Goal: Task Accomplishment & Management: Use online tool/utility

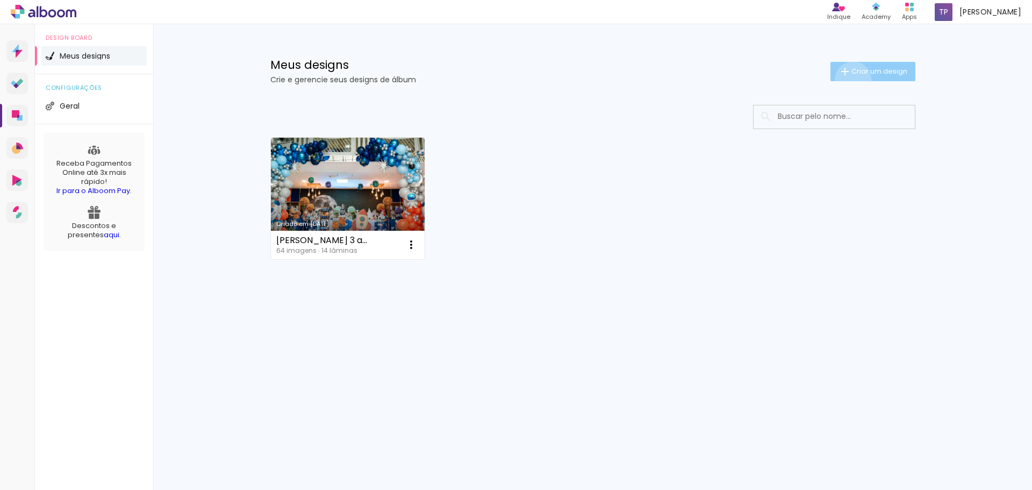
click at [851, 80] on paper-button "Criar um design" at bounding box center [873, 71] width 85 height 19
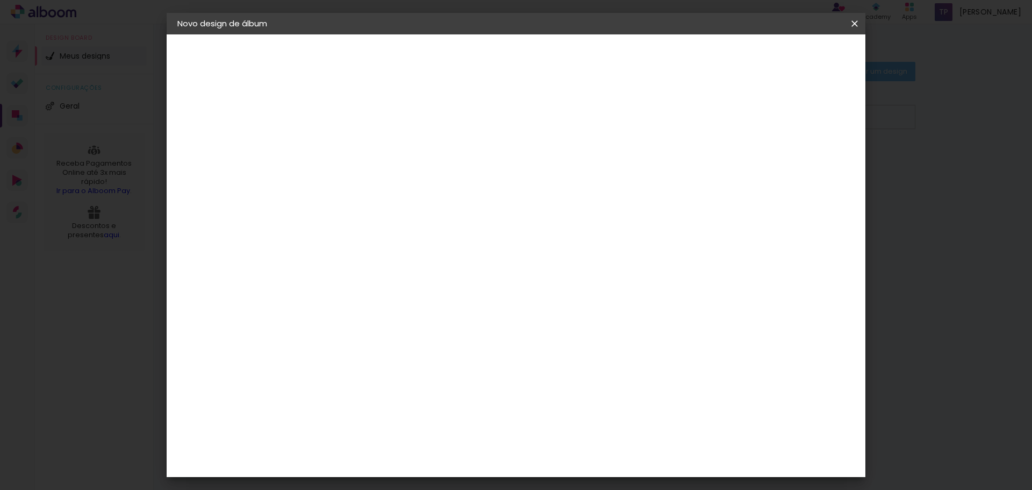
click at [353, 139] on input at bounding box center [353, 144] width 0 height 17
type input "[PERSON_NAME] 1 ano"
type paper-input "[PERSON_NAME] 1 ano"
click at [0, 0] on slot "Avançar" at bounding box center [0, 0] width 0 height 0
click at [416, 201] on input at bounding box center [380, 204] width 109 height 13
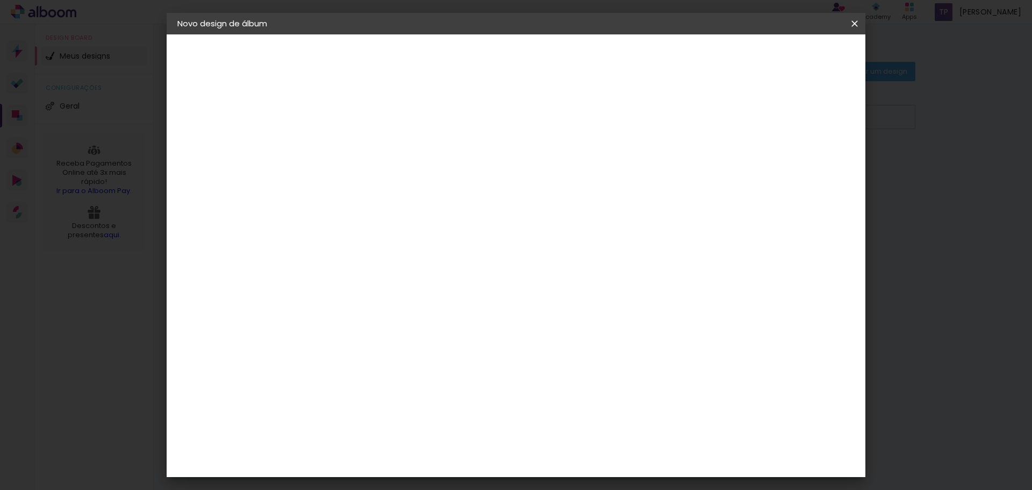
type input "go"
type paper-input "go"
click at [404, 248] on paper-item "Go image" at bounding box center [370, 245] width 95 height 28
click at [0, 0] on slot "Avançar" at bounding box center [0, 0] width 0 height 0
click at [395, 181] on input "text" at bounding box center [374, 187] width 42 height 17
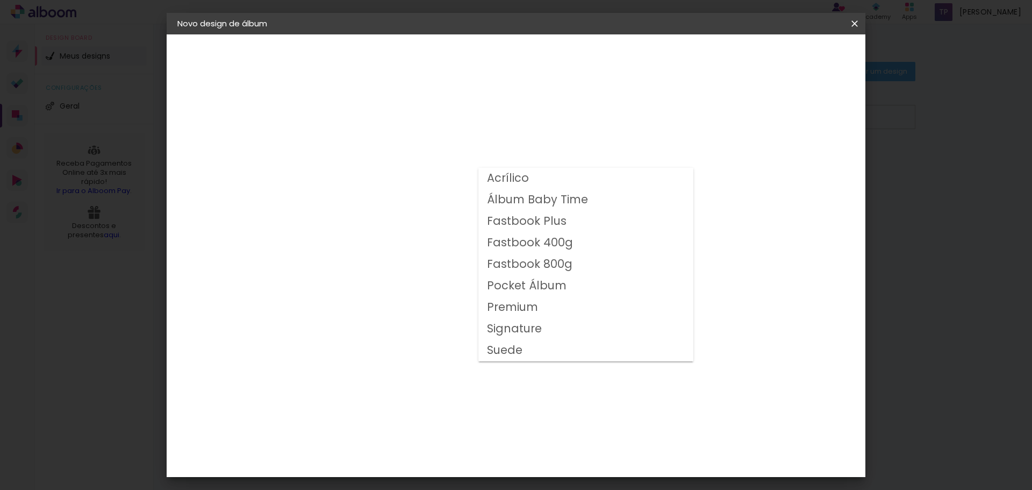
click at [0, 0] on slot "Fastbook 800g" at bounding box center [0, 0] width 0 height 0
type input "Fastbook 800g"
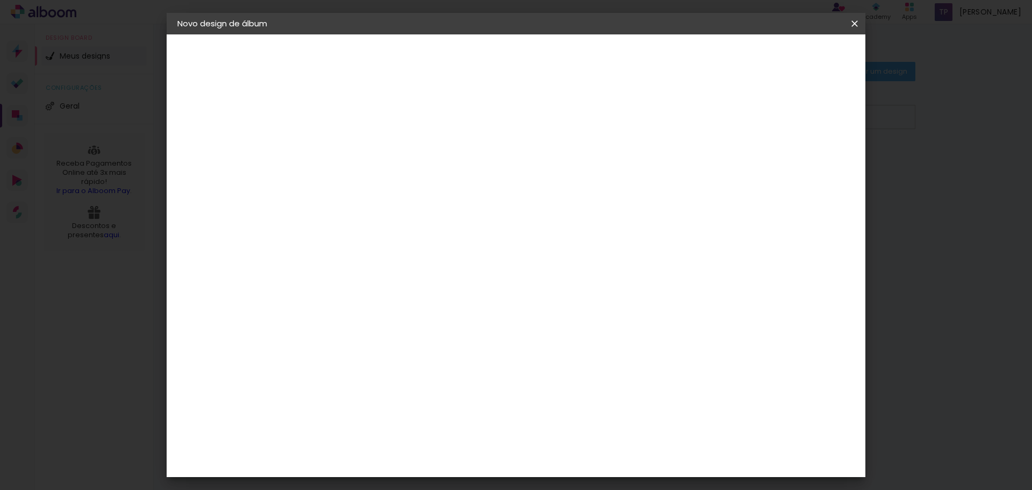
click at [0, 0] on slot "Avançar" at bounding box center [0, 0] width 0 height 0
click at [767, 128] on div "25.4 cm Largura da página 25.4 cm Altura 50.8 cm Largura da lâmina (2 páginas) …" at bounding box center [561, 171] width 476 height 86
click at [727, 119] on div at bounding box center [722, 116] width 10 height 10
type paper-checkbox "on"
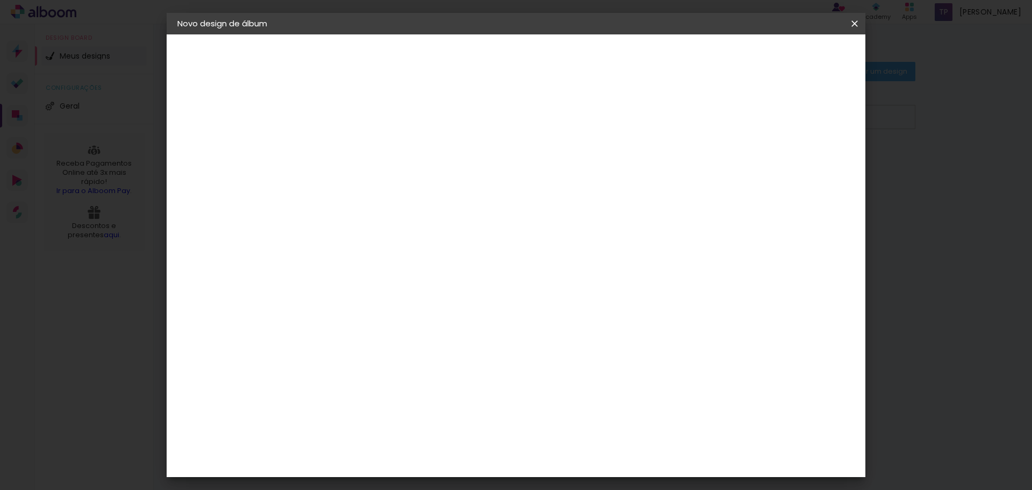
click at [788, 56] on span "Iniciar design" at bounding box center [763, 57] width 49 height 8
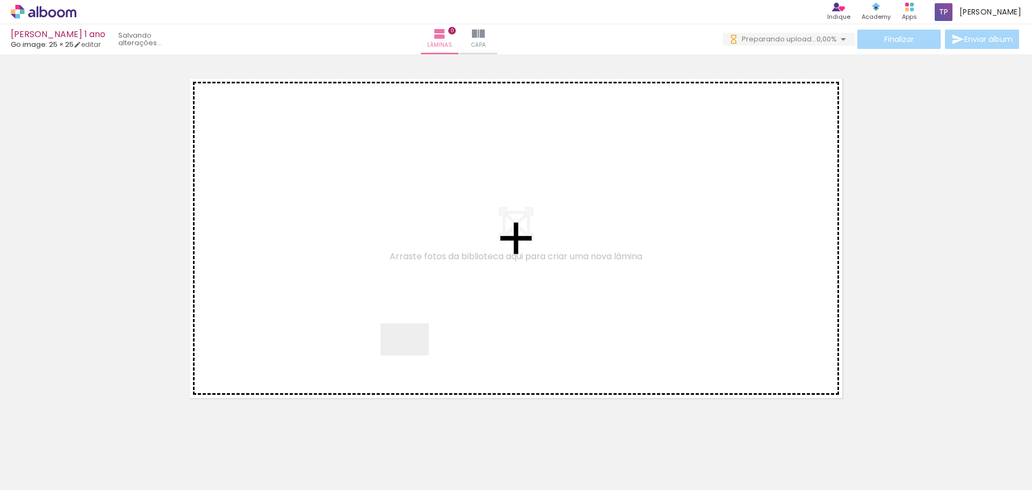
drag, startPoint x: 128, startPoint y: 454, endPoint x: 485, endPoint y: 333, distance: 377.1
click at [418, 352] on quentale-workspace at bounding box center [516, 245] width 1032 height 490
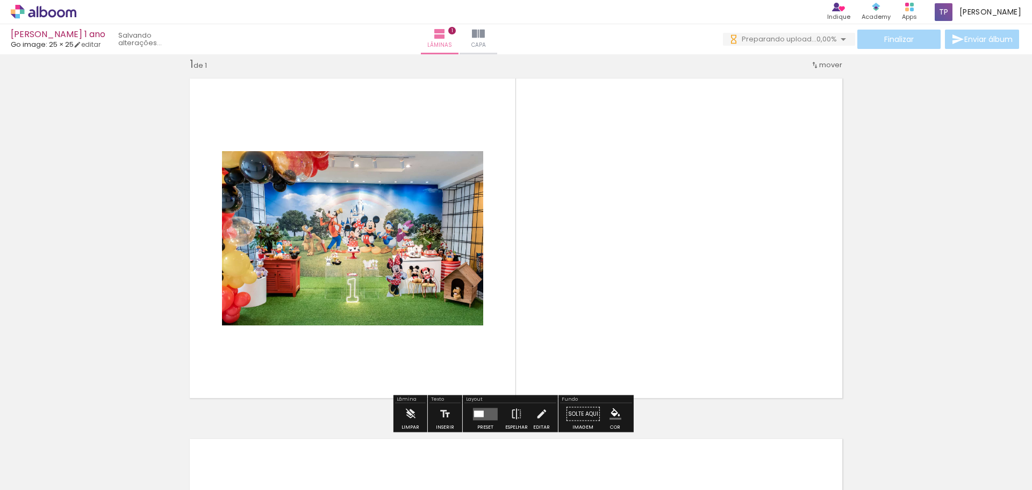
click at [482, 410] on quentale-layouter at bounding box center [485, 414] width 25 height 12
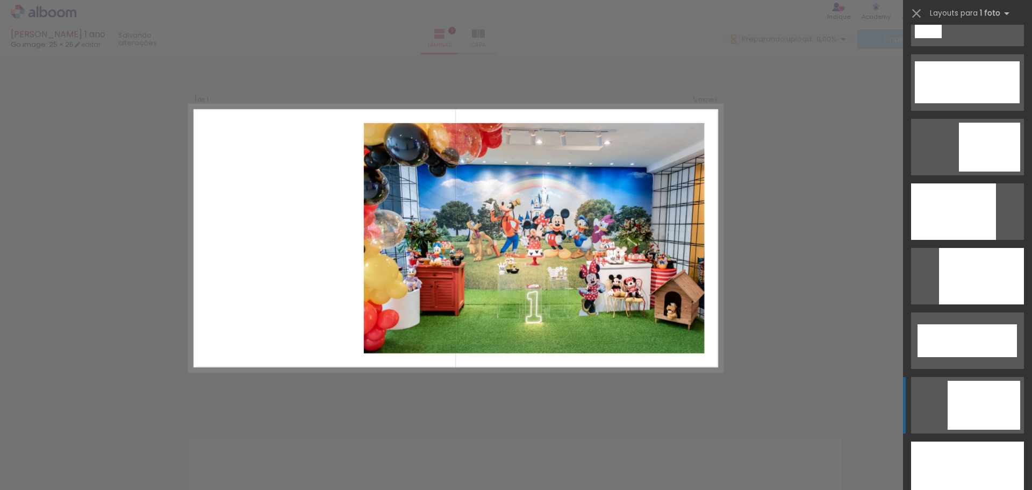
click at [966, 397] on div at bounding box center [984, 405] width 73 height 49
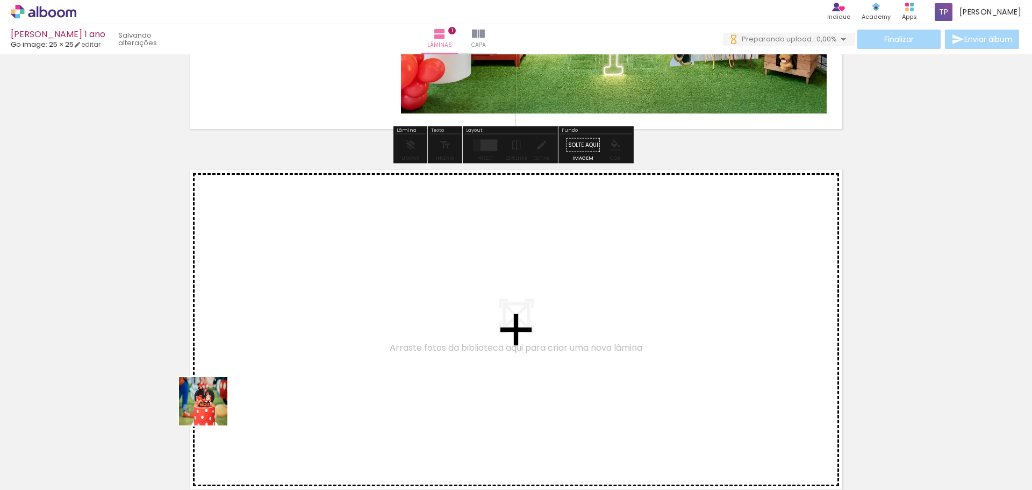
drag, startPoint x: 172, startPoint y: 453, endPoint x: 252, endPoint y: 334, distance: 143.7
click at [252, 334] on quentale-workspace at bounding box center [516, 245] width 1032 height 490
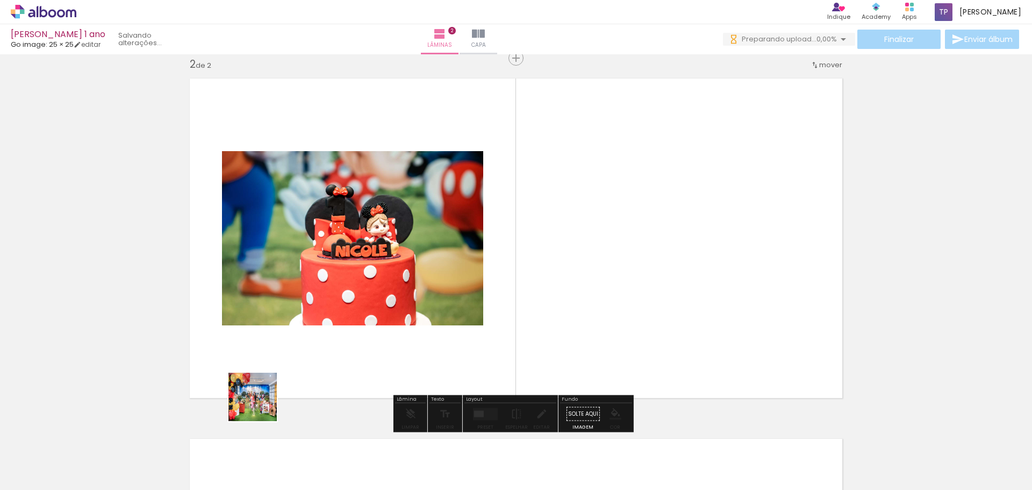
drag, startPoint x: 221, startPoint y: 456, endPoint x: 308, endPoint y: 333, distance: 150.4
click at [311, 323] on quentale-workspace at bounding box center [516, 245] width 1032 height 490
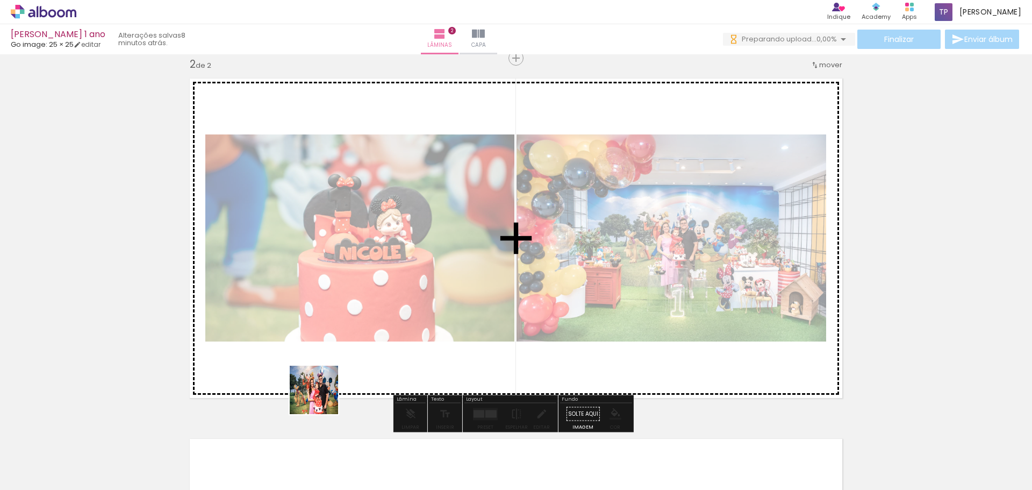
drag, startPoint x: 322, startPoint y: 398, endPoint x: 345, endPoint y: 371, distance: 34.7
click at [343, 337] on quentale-workspace at bounding box center [516, 245] width 1032 height 490
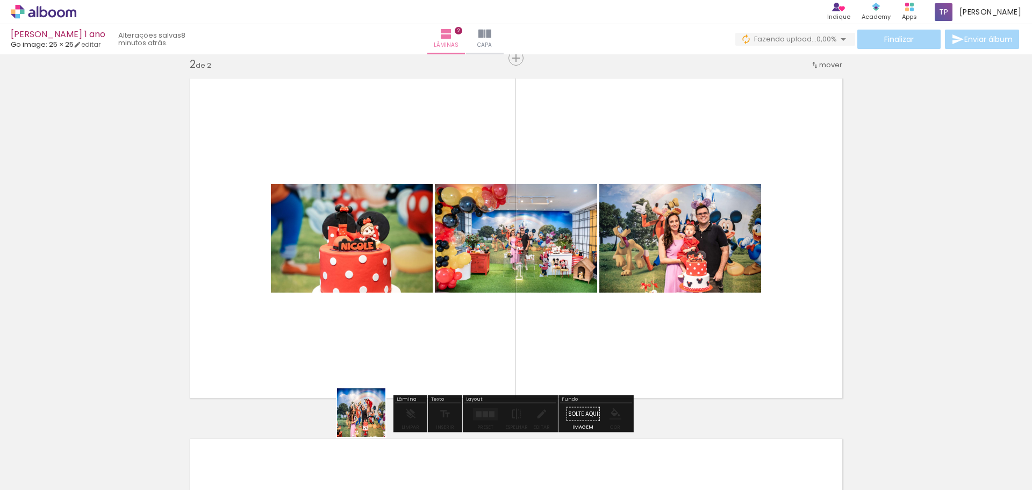
drag, startPoint x: 369, startPoint y: 420, endPoint x: 406, endPoint y: 312, distance: 114.1
click at [404, 316] on quentale-workspace at bounding box center [516, 245] width 1032 height 490
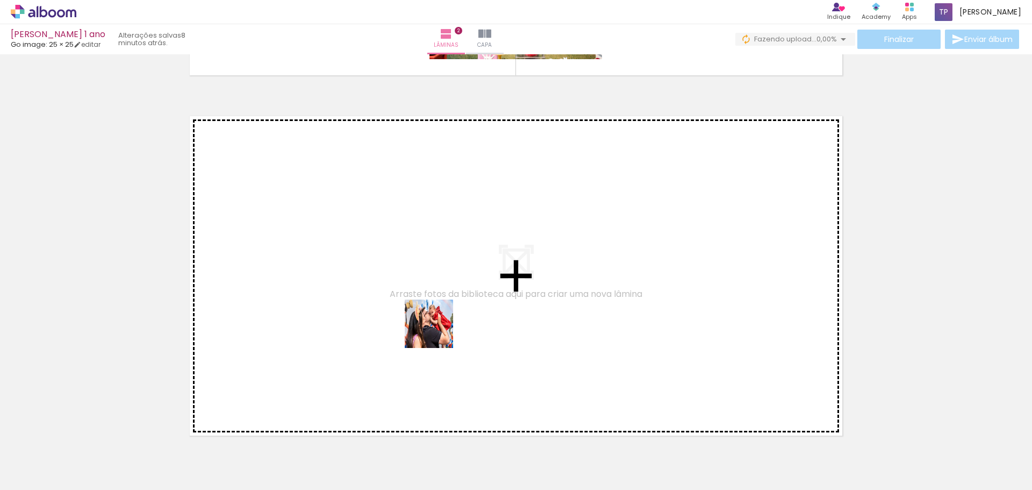
drag, startPoint x: 420, startPoint y: 462, endPoint x: 437, endPoint y: 332, distance: 131.2
click at [437, 332] on quentale-workspace at bounding box center [516, 245] width 1032 height 490
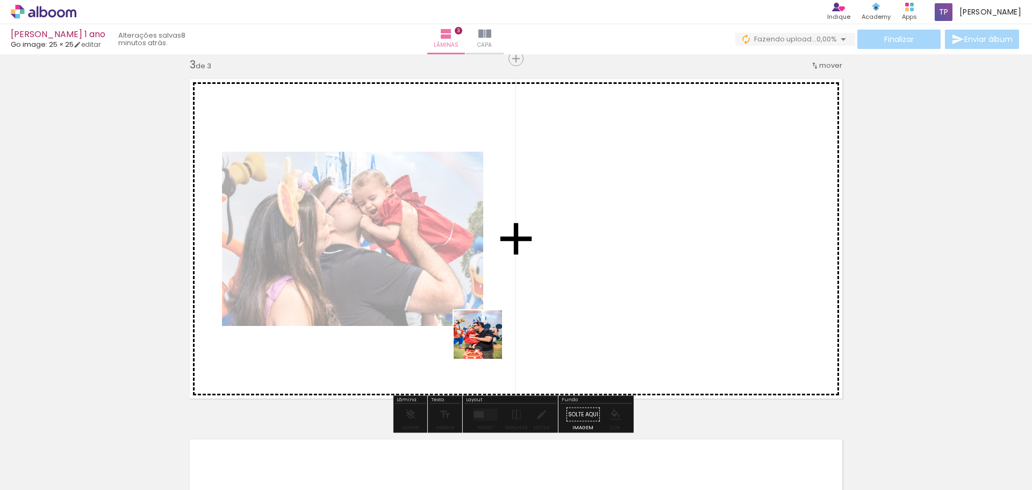
drag, startPoint x: 468, startPoint y: 447, endPoint x: 517, endPoint y: 387, distance: 77.2
click at [503, 310] on quentale-workspace at bounding box center [516, 245] width 1032 height 490
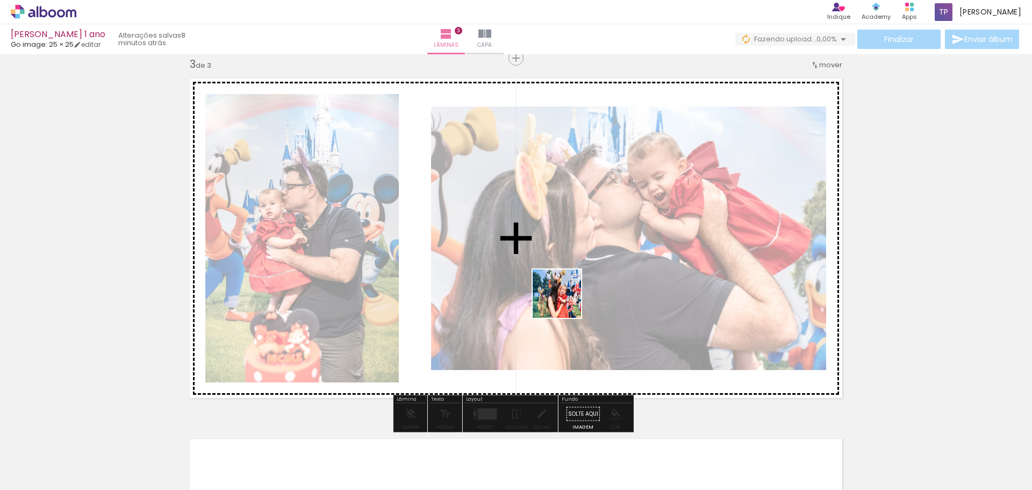
drag, startPoint x: 537, startPoint y: 445, endPoint x: 583, endPoint y: 403, distance: 62.5
click at [566, 300] on quentale-workspace at bounding box center [516, 245] width 1032 height 490
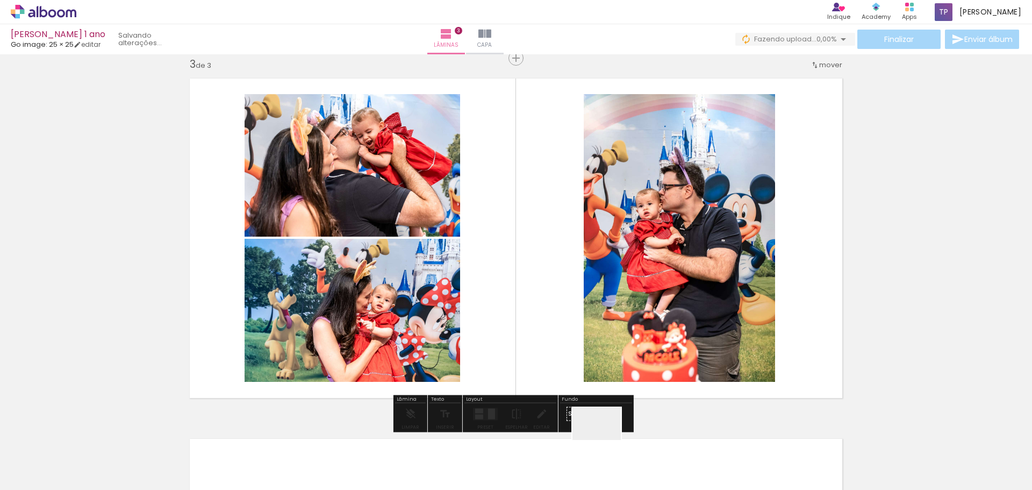
drag, startPoint x: 605, startPoint y: 447, endPoint x: 626, endPoint y: 380, distance: 70.0
click at [623, 320] on quentale-workspace at bounding box center [516, 245] width 1032 height 490
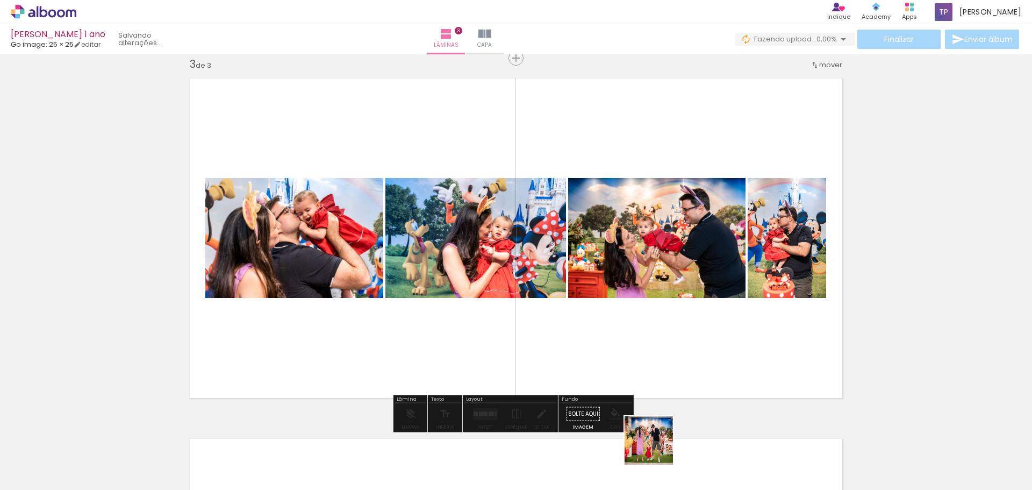
drag, startPoint x: 658, startPoint y: 462, endPoint x: 655, endPoint y: 297, distance: 165.1
click at [658, 294] on quentale-workspace at bounding box center [516, 245] width 1032 height 490
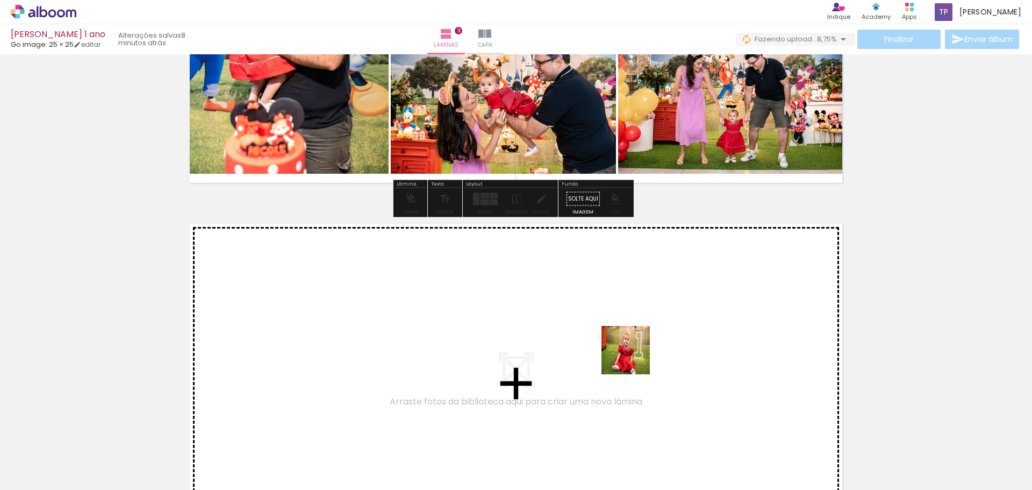
drag, startPoint x: 719, startPoint y: 448, endPoint x: 622, endPoint y: 342, distance: 144.2
click at [622, 342] on quentale-workspace at bounding box center [516, 245] width 1032 height 490
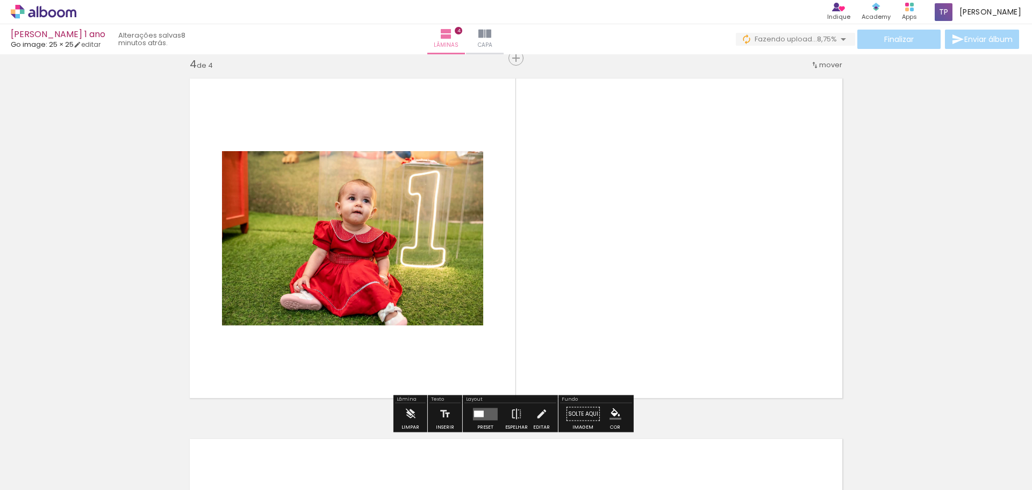
drag, startPoint x: 773, startPoint y: 462, endPoint x: 715, endPoint y: 363, distance: 114.4
click at [711, 356] on quentale-workspace at bounding box center [516, 245] width 1032 height 490
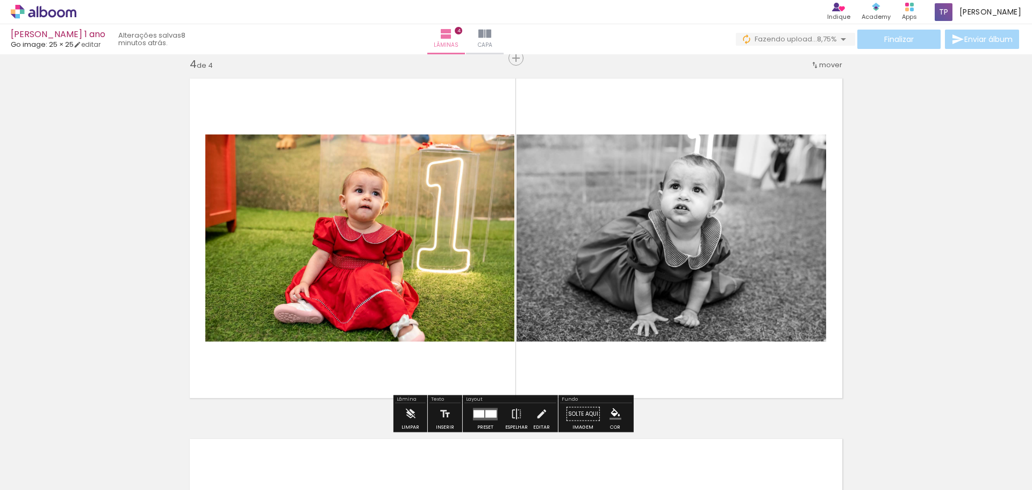
drag, startPoint x: 830, startPoint y: 449, endPoint x: 729, endPoint y: 315, distance: 167.7
click at [752, 342] on quentale-workspace at bounding box center [516, 245] width 1032 height 490
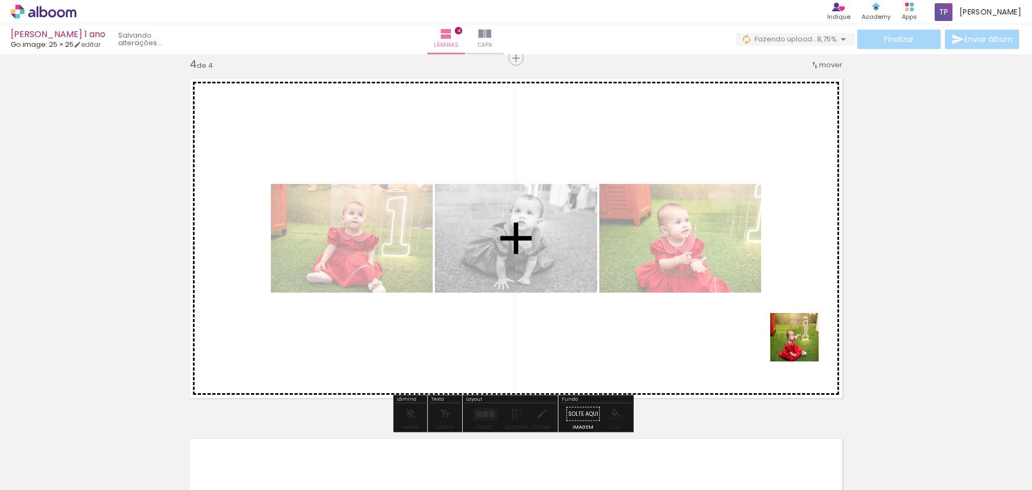
drag, startPoint x: 894, startPoint y: 449, endPoint x: 785, endPoint y: 323, distance: 167.0
click at [789, 330] on quentale-workspace at bounding box center [516, 245] width 1032 height 490
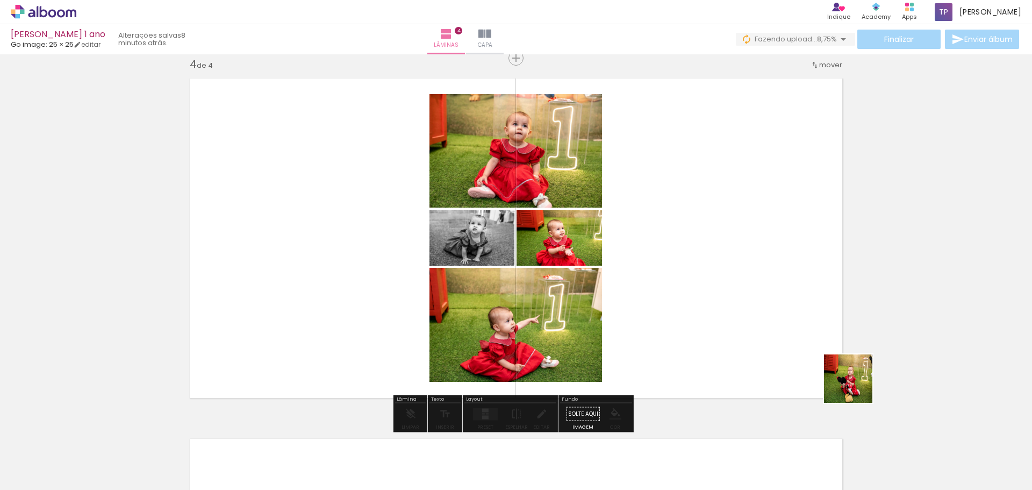
drag, startPoint x: 957, startPoint y: 453, endPoint x: 790, endPoint y: 344, distance: 199.5
click at [791, 344] on quentale-workspace at bounding box center [516, 245] width 1032 height 490
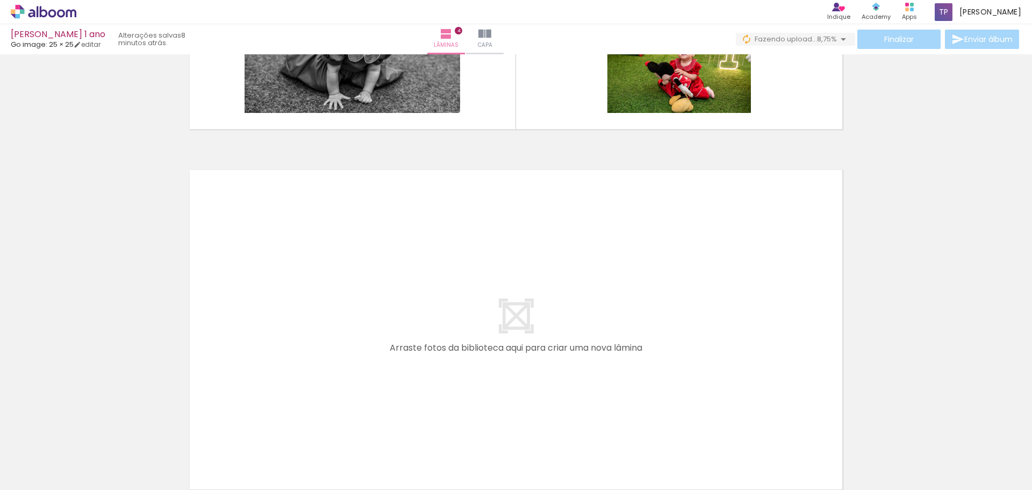
scroll to position [0, 822]
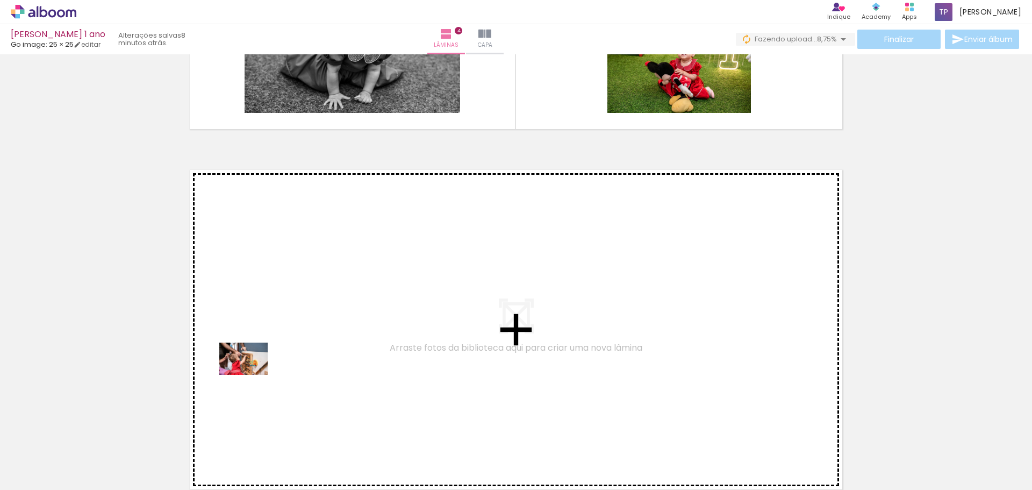
drag, startPoint x: 191, startPoint y: 460, endPoint x: 265, endPoint y: 448, distance: 74.5
click at [253, 374] on quentale-workspace at bounding box center [516, 245] width 1032 height 490
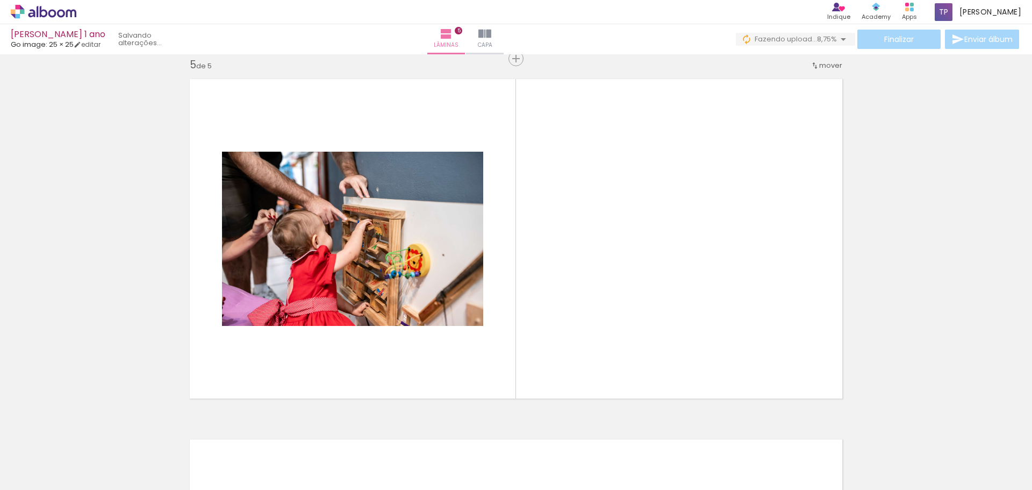
scroll to position [1455, 0]
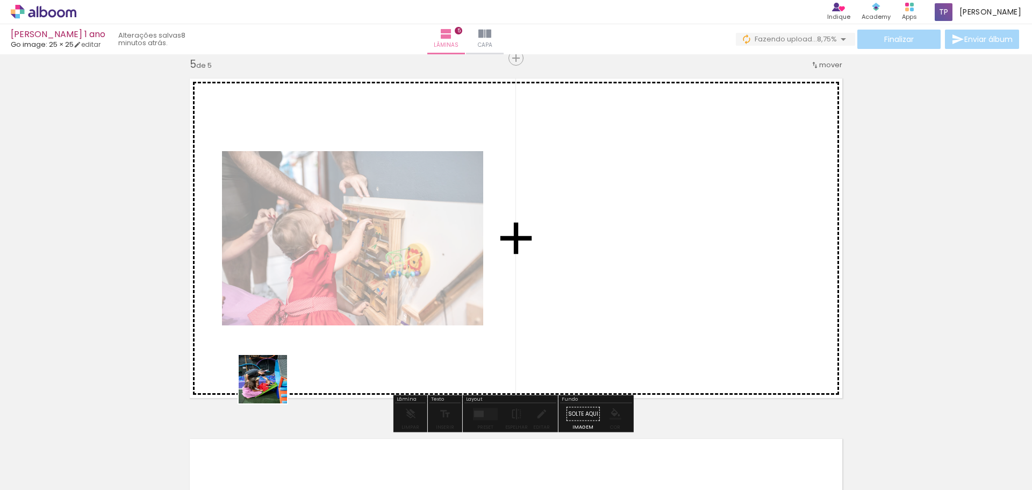
drag, startPoint x: 258, startPoint y: 448, endPoint x: 297, endPoint y: 347, distance: 108.6
click at [297, 347] on quentale-workspace at bounding box center [516, 245] width 1032 height 490
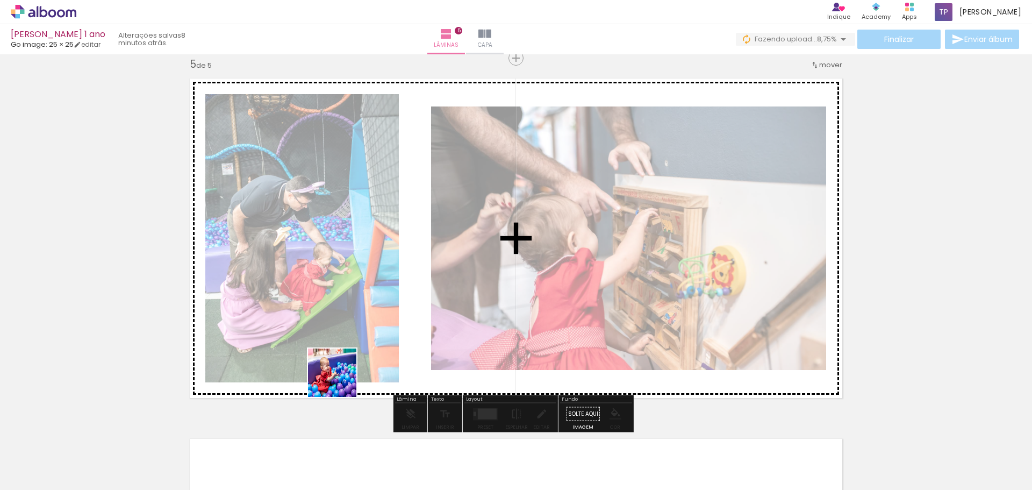
drag, startPoint x: 320, startPoint y: 452, endPoint x: 354, endPoint y: 387, distance: 73.1
click at [361, 319] on quentale-workspace at bounding box center [516, 245] width 1032 height 490
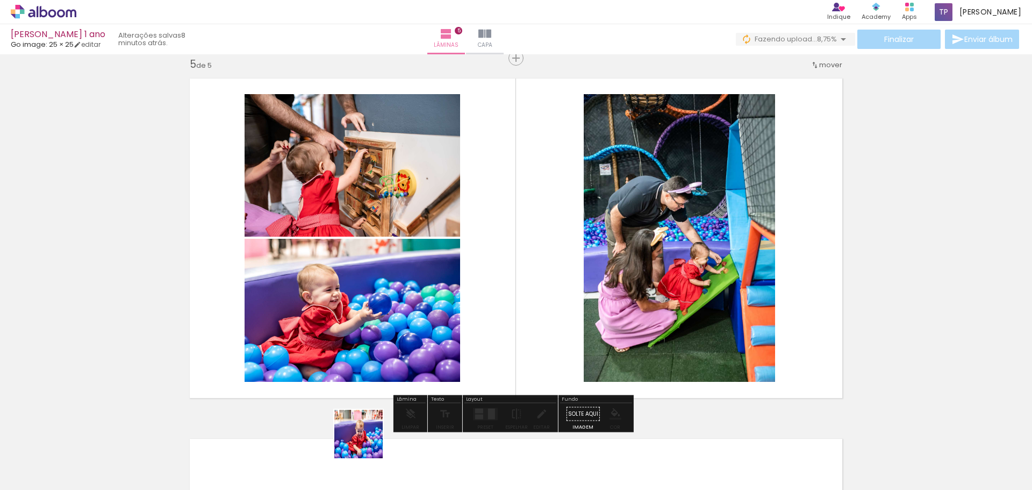
drag, startPoint x: 362, startPoint y: 446, endPoint x: 427, endPoint y: 395, distance: 82.3
click at [419, 308] on quentale-workspace at bounding box center [516, 245] width 1032 height 490
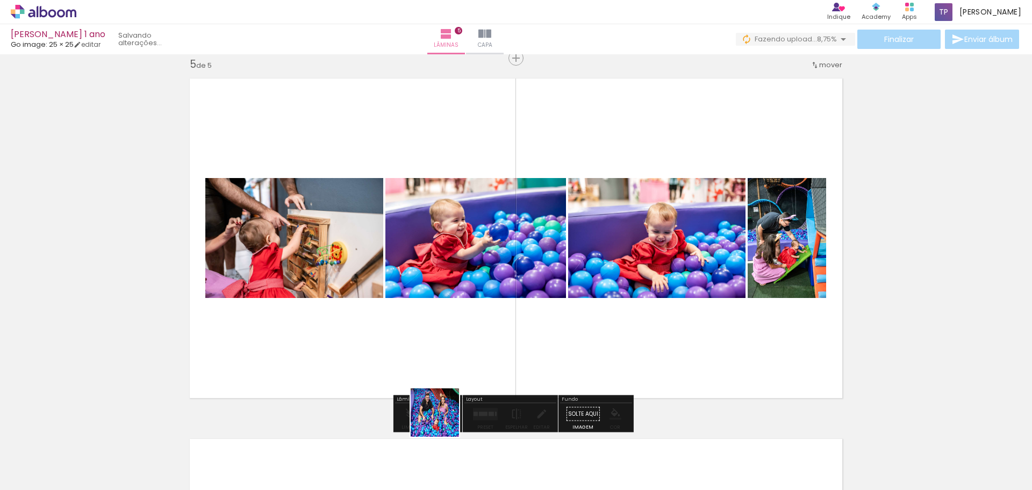
drag, startPoint x: 438, startPoint y: 445, endPoint x: 481, endPoint y: 412, distance: 54.2
click at [467, 291] on quentale-workspace at bounding box center [516, 245] width 1032 height 490
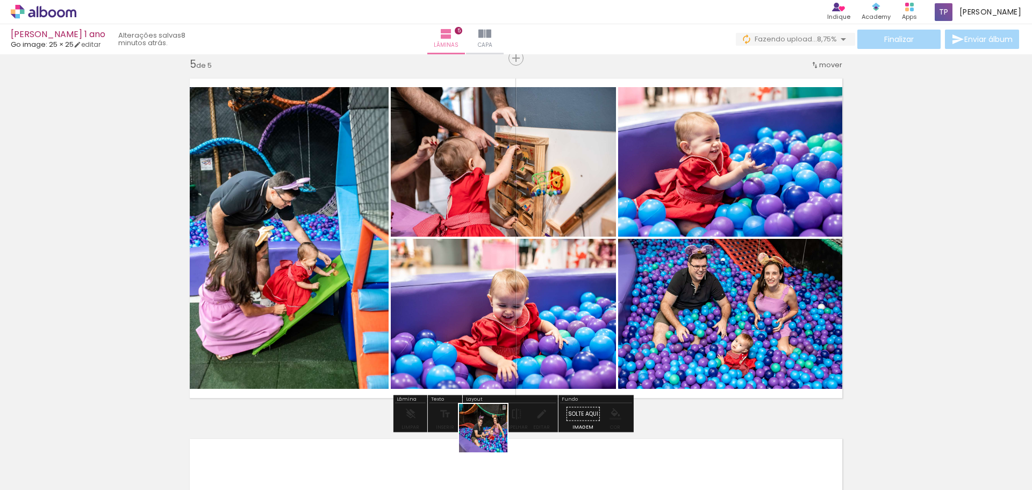
drag, startPoint x: 489, startPoint y: 448, endPoint x: 502, endPoint y: 296, distance: 152.2
click at [502, 296] on quentale-workspace at bounding box center [516, 245] width 1032 height 490
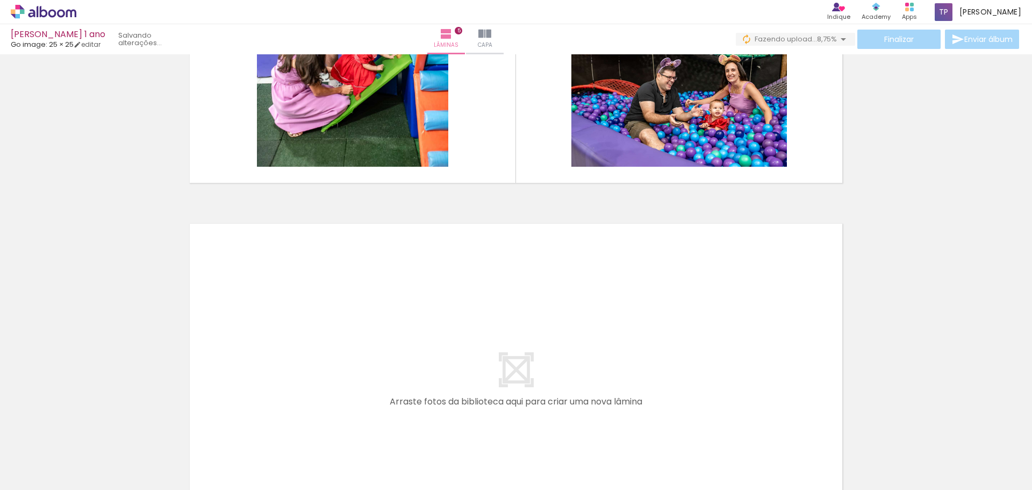
scroll to position [1724, 0]
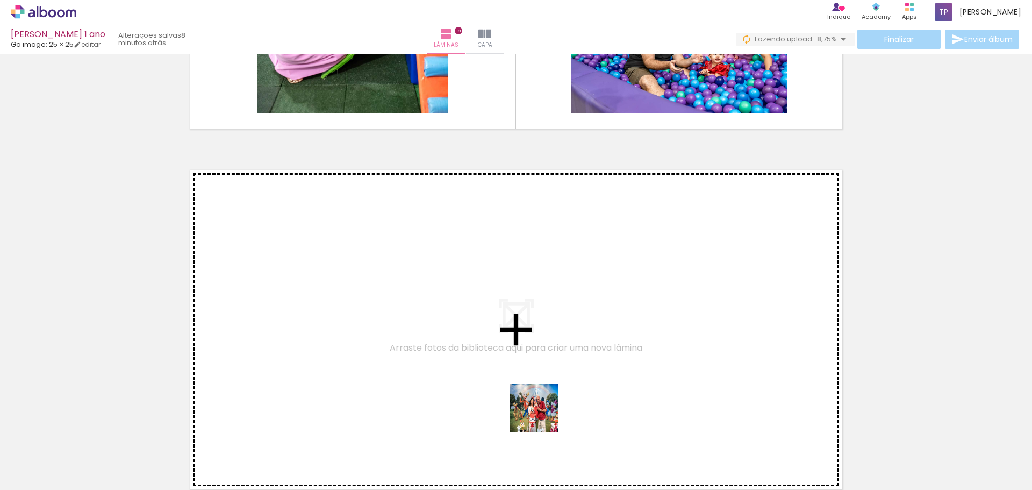
drag, startPoint x: 548, startPoint y: 450, endPoint x: 588, endPoint y: 448, distance: 39.8
click at [520, 341] on quentale-workspace at bounding box center [516, 245] width 1032 height 490
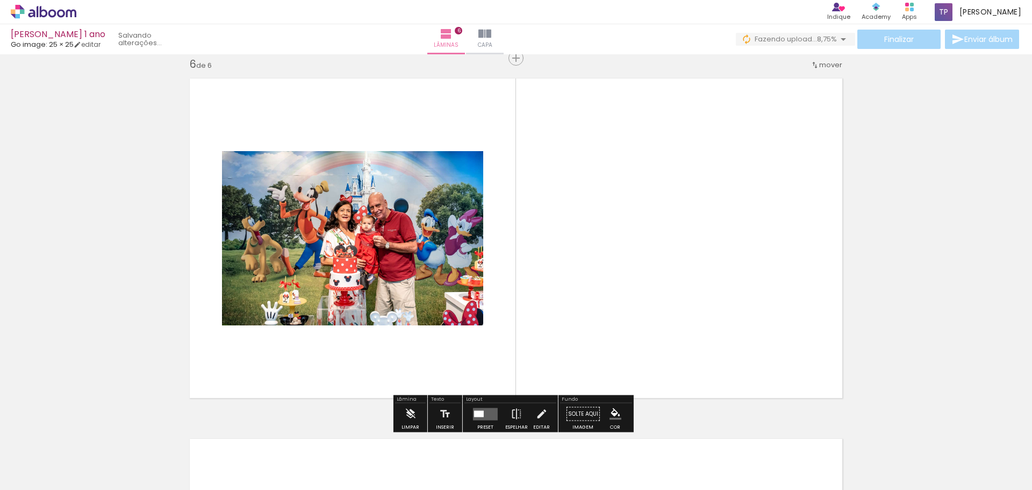
scroll to position [1815, 0]
drag, startPoint x: 619, startPoint y: 449, endPoint x: 606, endPoint y: 386, distance: 64.7
click at [594, 348] on quentale-workspace at bounding box center [516, 245] width 1032 height 490
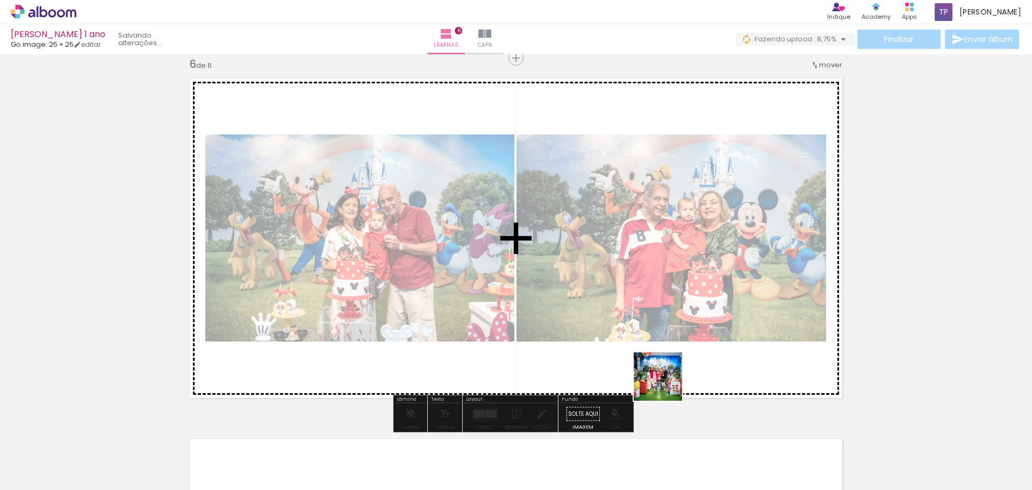
drag, startPoint x: 669, startPoint y: 463, endPoint x: 712, endPoint y: 405, distance: 73.0
click at [664, 318] on quentale-workspace at bounding box center [516, 245] width 1032 height 490
